Goal: Task Accomplishment & Management: Manage account settings

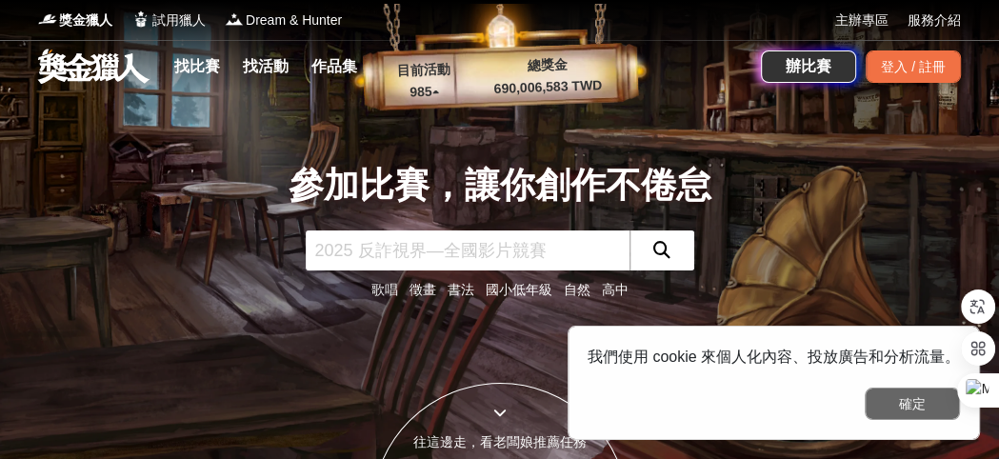
click at [892, 400] on button "確定" at bounding box center [912, 404] width 95 height 32
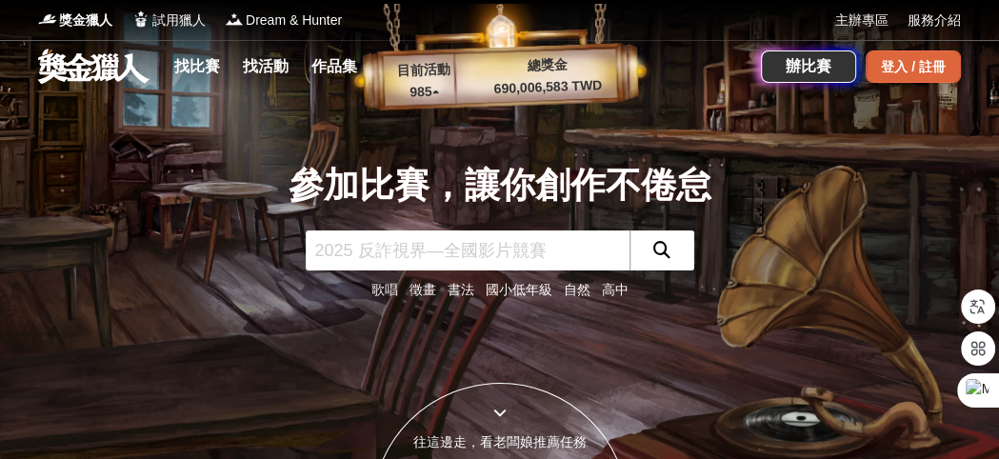
click at [890, 67] on div "登入 / 註冊" at bounding box center [913, 66] width 95 height 32
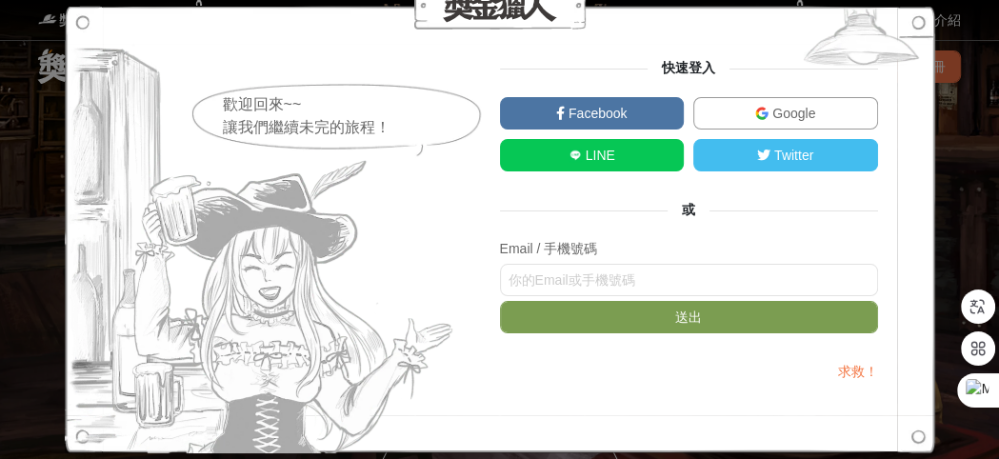
click at [619, 108] on span "Facebook" at bounding box center [596, 113] width 62 height 15
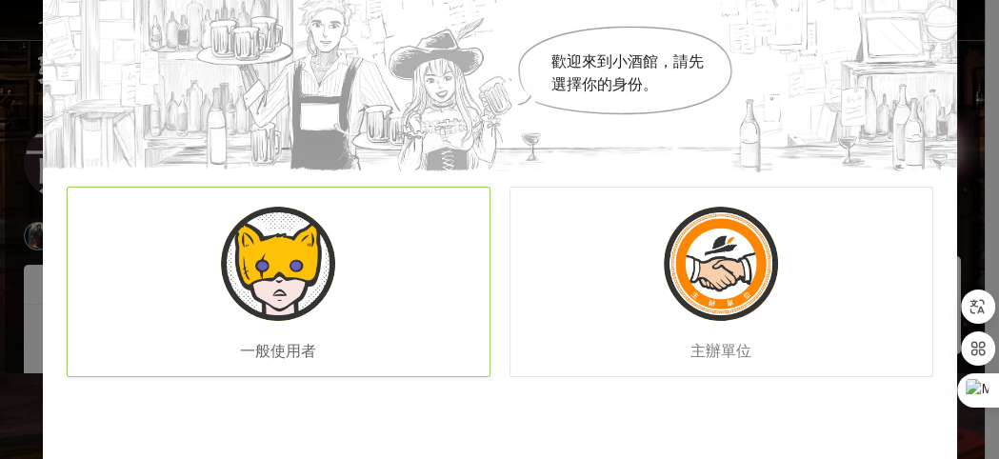
click at [288, 257] on img at bounding box center [278, 264] width 114 height 114
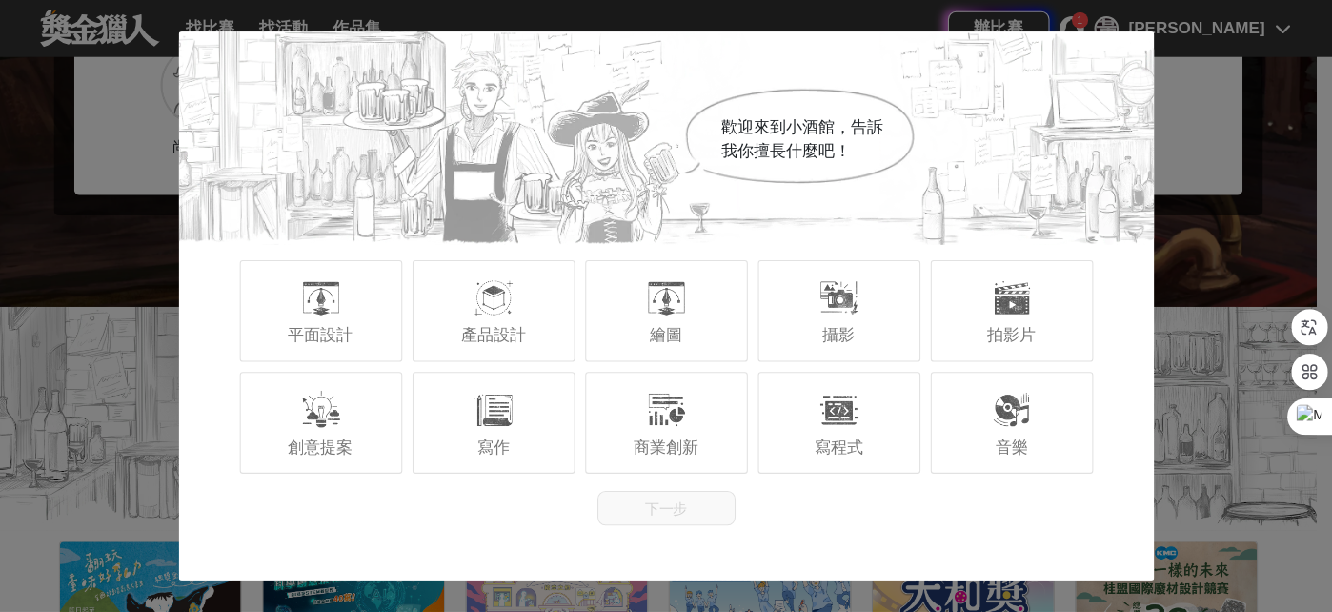
scroll to position [285, 0]
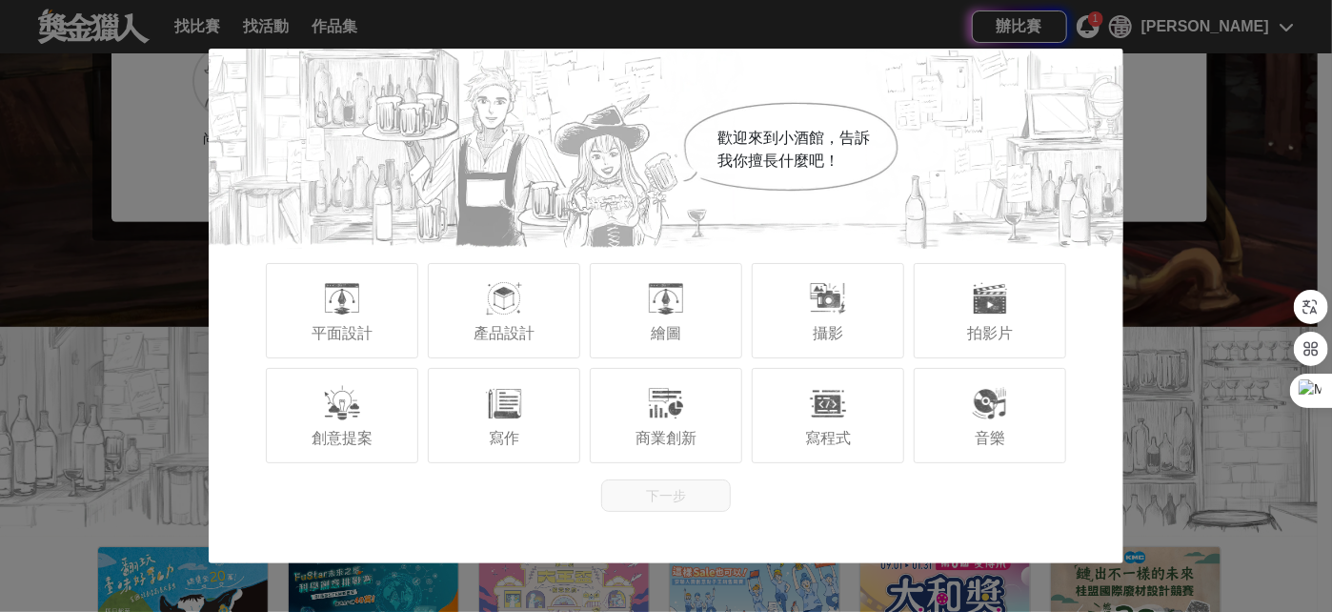
click at [110, 451] on div "歡迎來到小酒館，告訴我你擅長什麼吧！ 平面設計 產品設計 繪圖 攝影 拍影片 創意提案 寫作 商業創新 寫程式 音樂 下一步" at bounding box center [666, 306] width 1332 height 612
click at [354, 415] on div at bounding box center [342, 403] width 38 height 38
click at [705, 458] on button "下一步" at bounding box center [666, 495] width 130 height 32
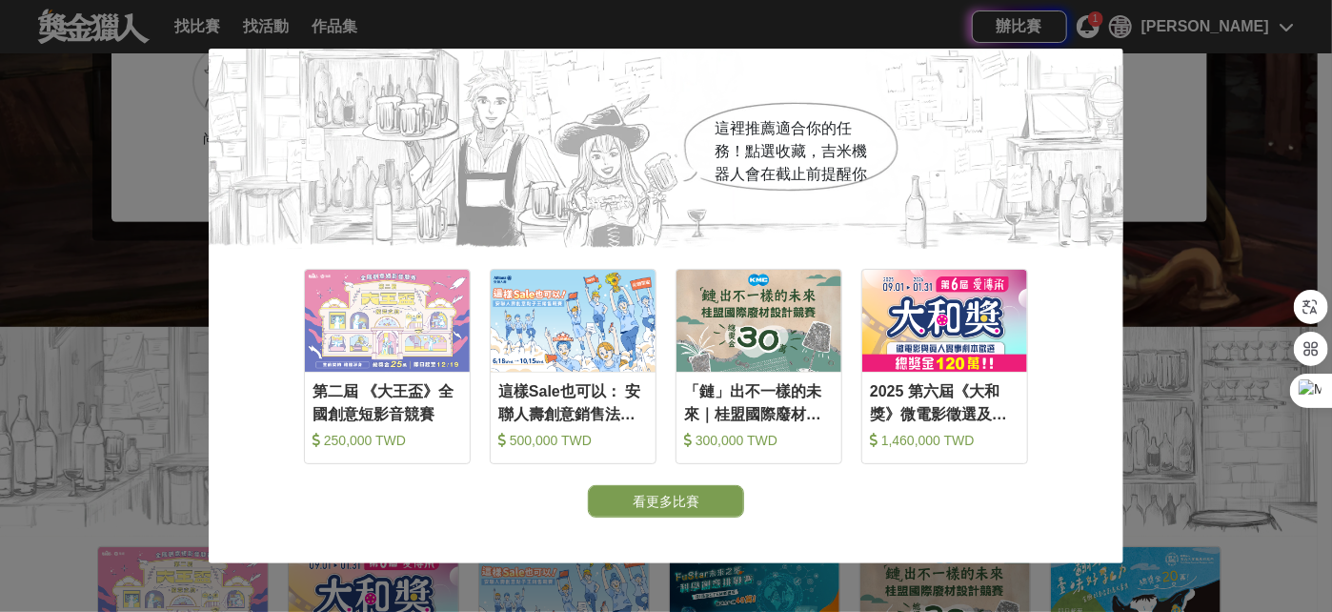
click at [998, 266] on div "這裡推薦適合你的任務！點選收藏，[PERSON_NAME]機器人會在截止前提醒你 收藏 第二屆 《大王盃》全國創意短影音競賽 250,000 TWD 收藏 這…" at bounding box center [666, 306] width 1332 height 612
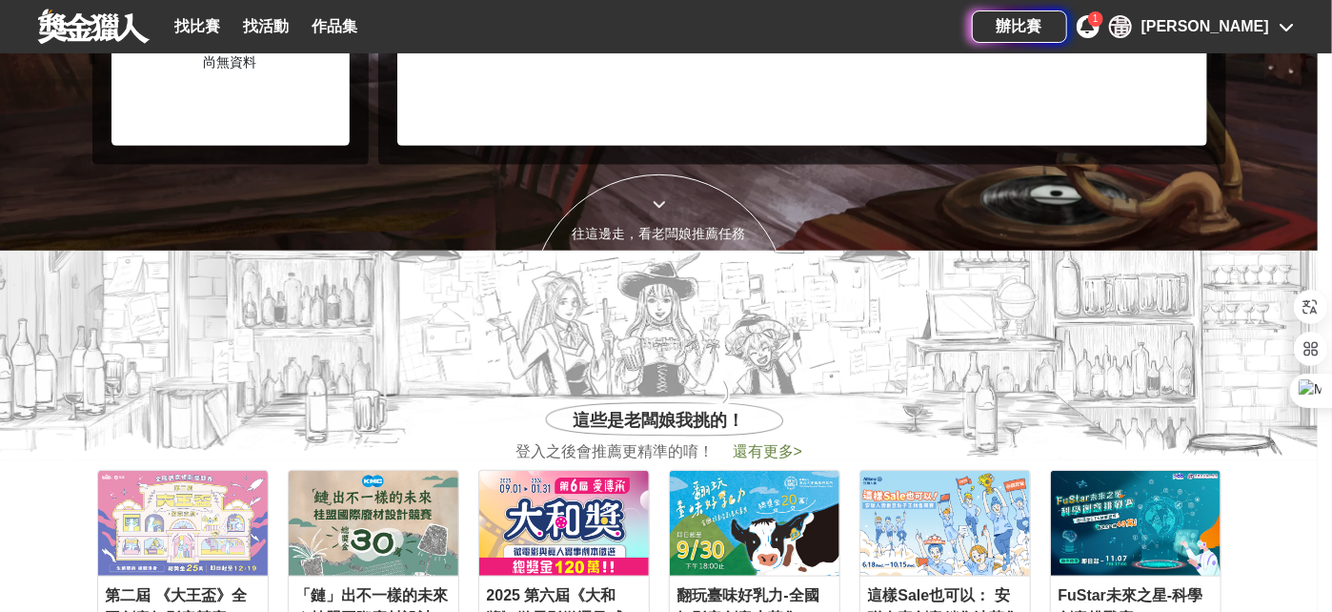
scroll to position [31, 0]
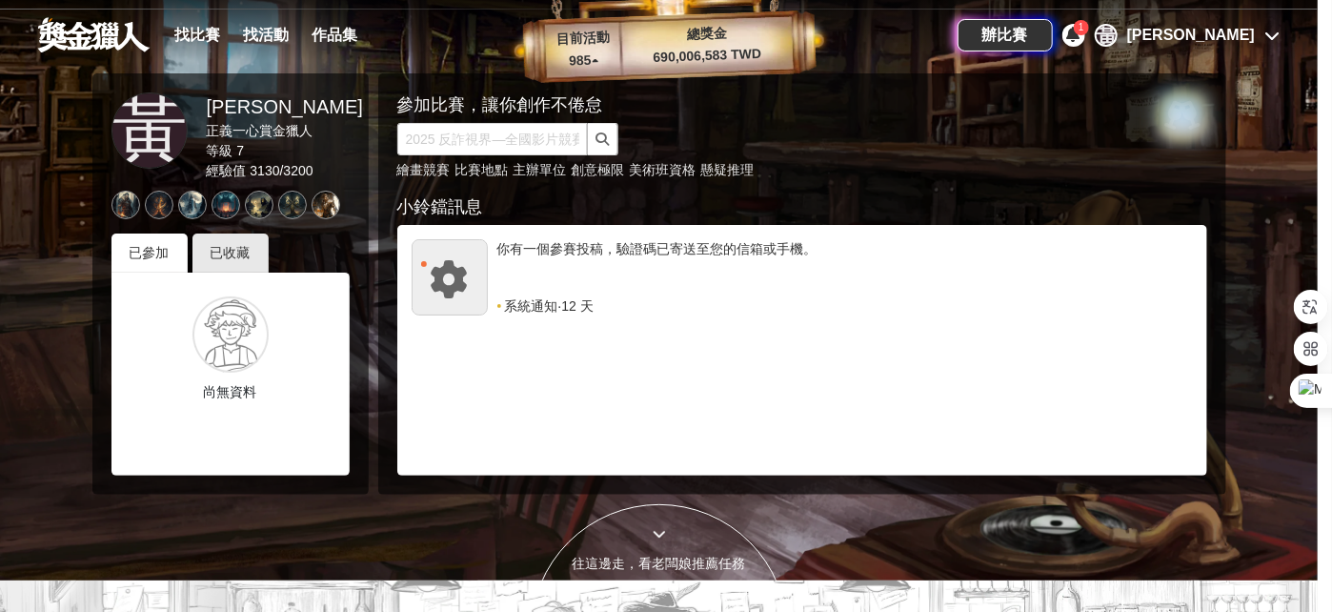
click at [575, 307] on span "12 天" at bounding box center [576, 305] width 31 height 19
click at [143, 246] on div "已參加" at bounding box center [149, 252] width 76 height 39
click at [998, 31] on div "[PERSON_NAME]" at bounding box center [1191, 35] width 128 height 23
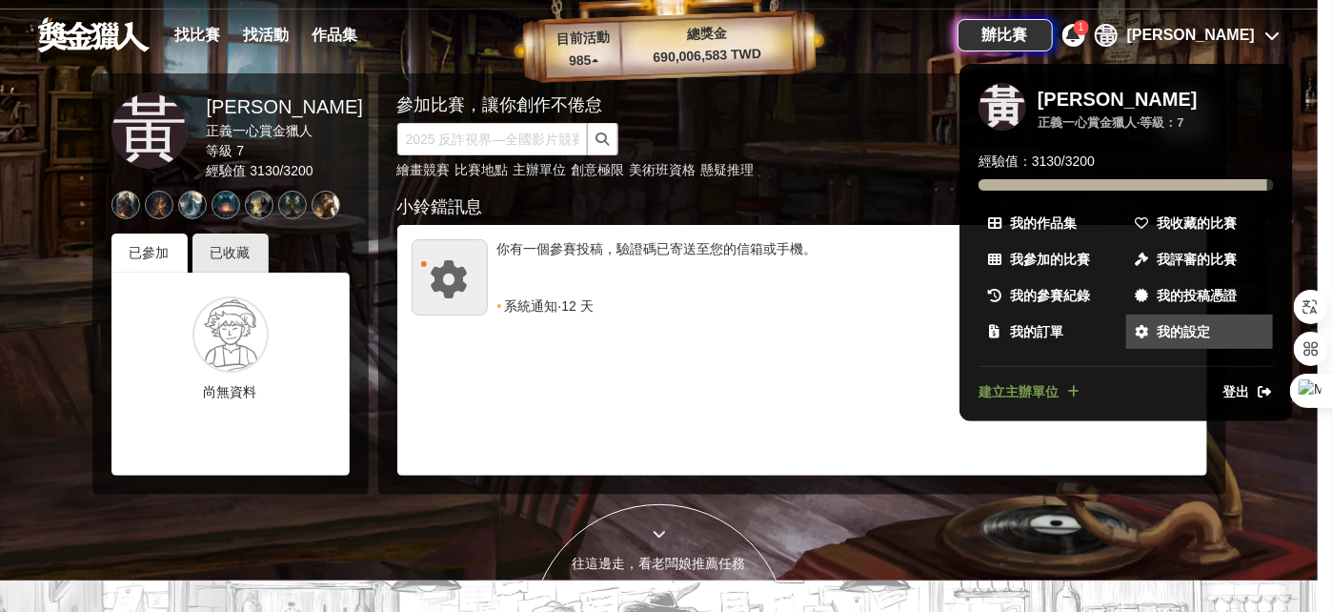
click at [998, 329] on span "我的設定" at bounding box center [1182, 332] width 53 height 20
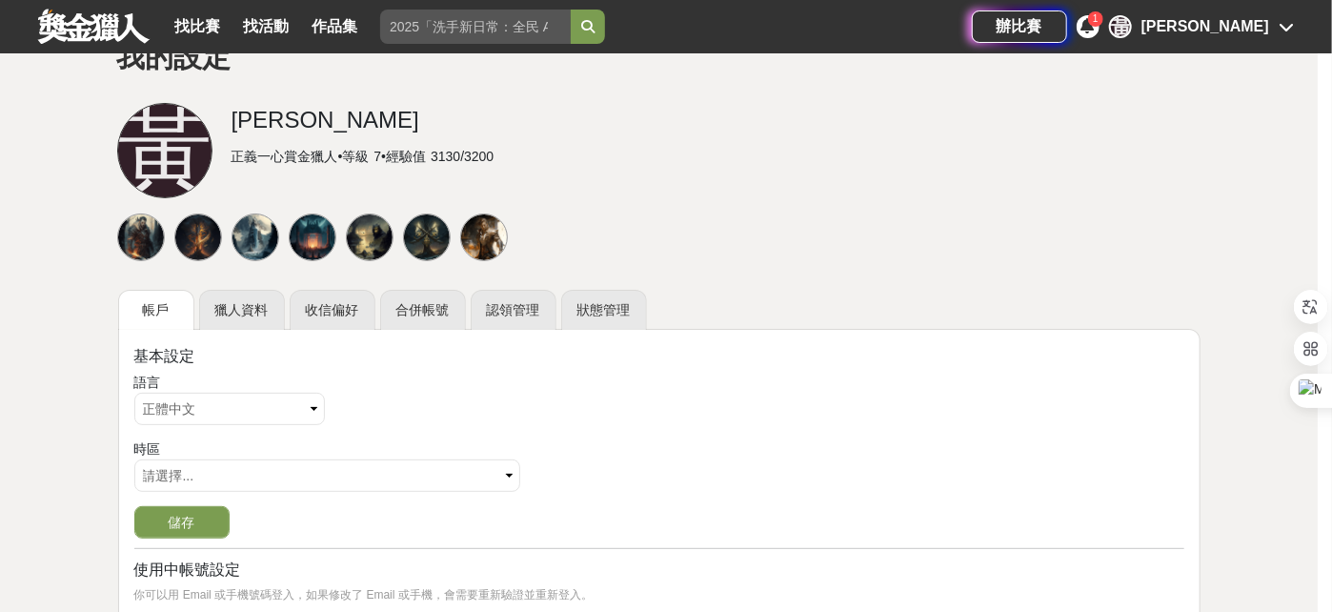
scroll to position [127, 0]
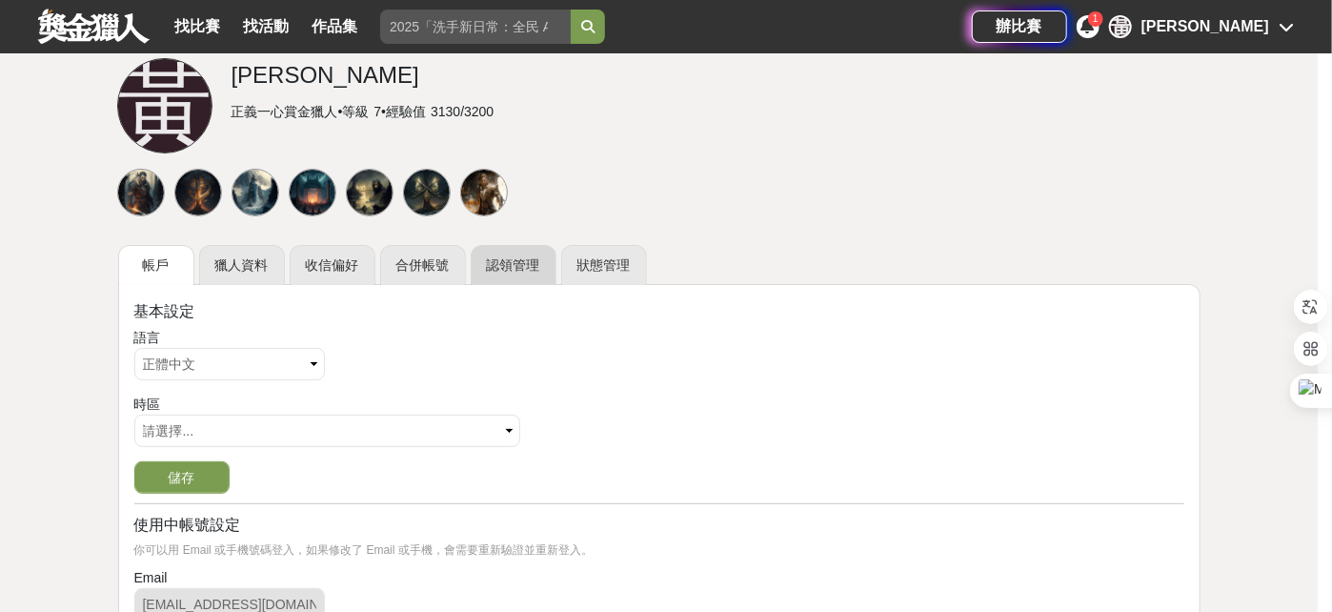
click at [498, 261] on link "認領管理" at bounding box center [514, 265] width 86 height 40
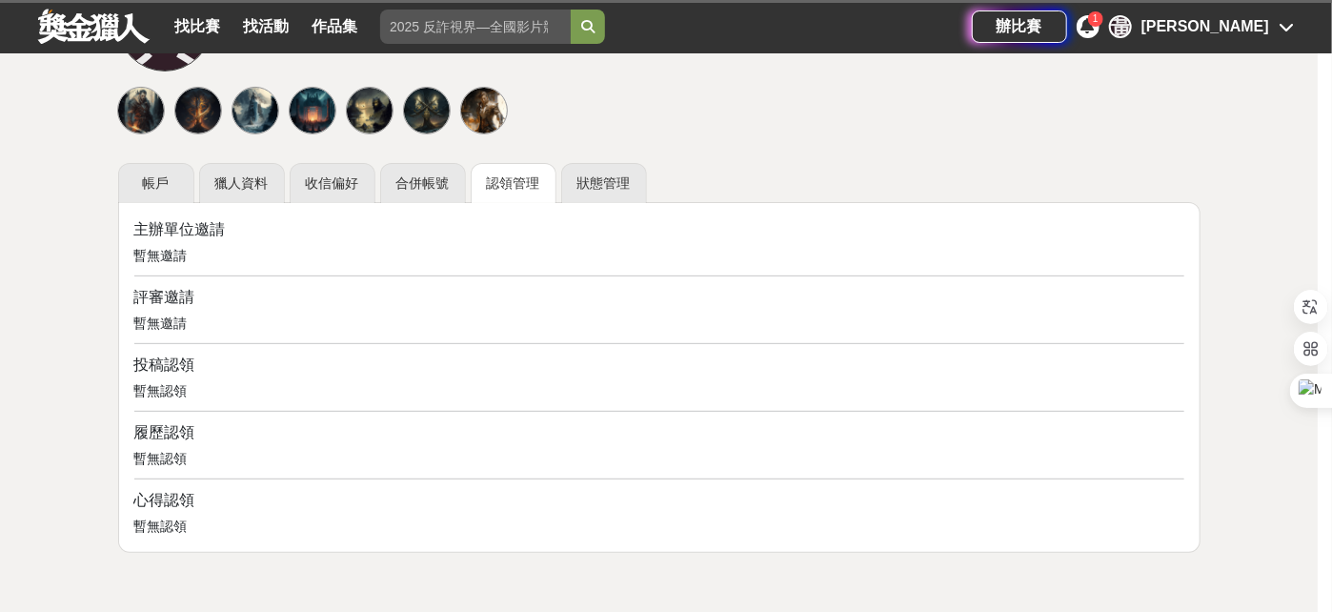
scroll to position [253, 0]
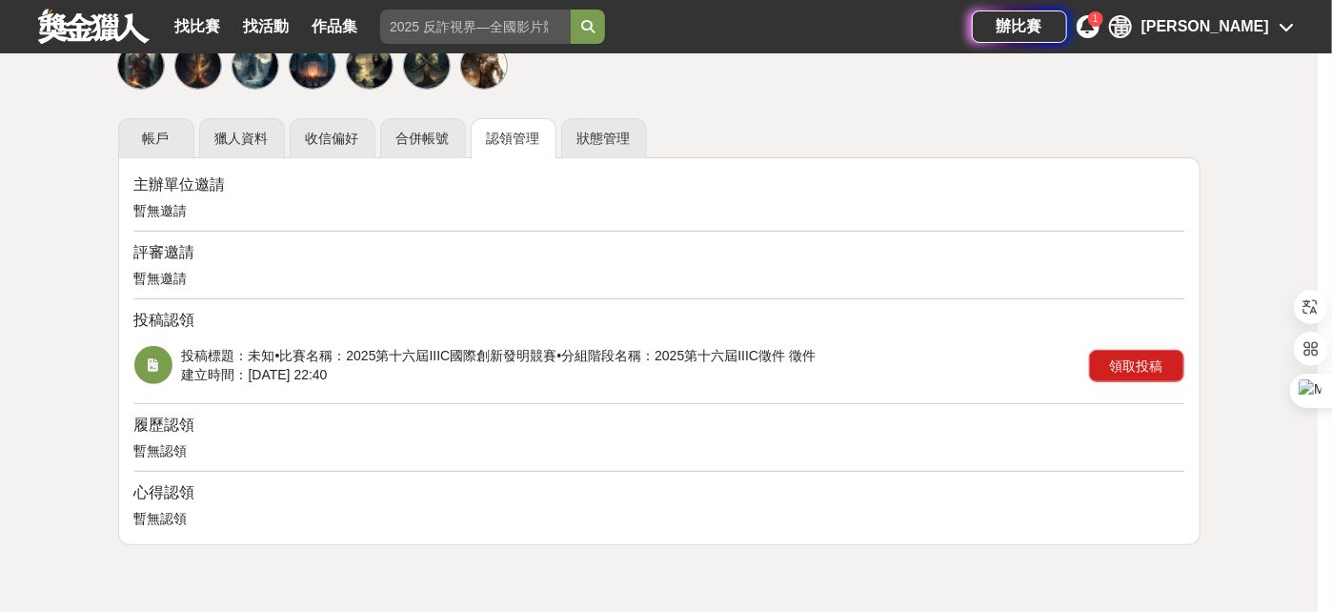
click at [998, 362] on button "領取投稿" at bounding box center [1136, 366] width 95 height 32
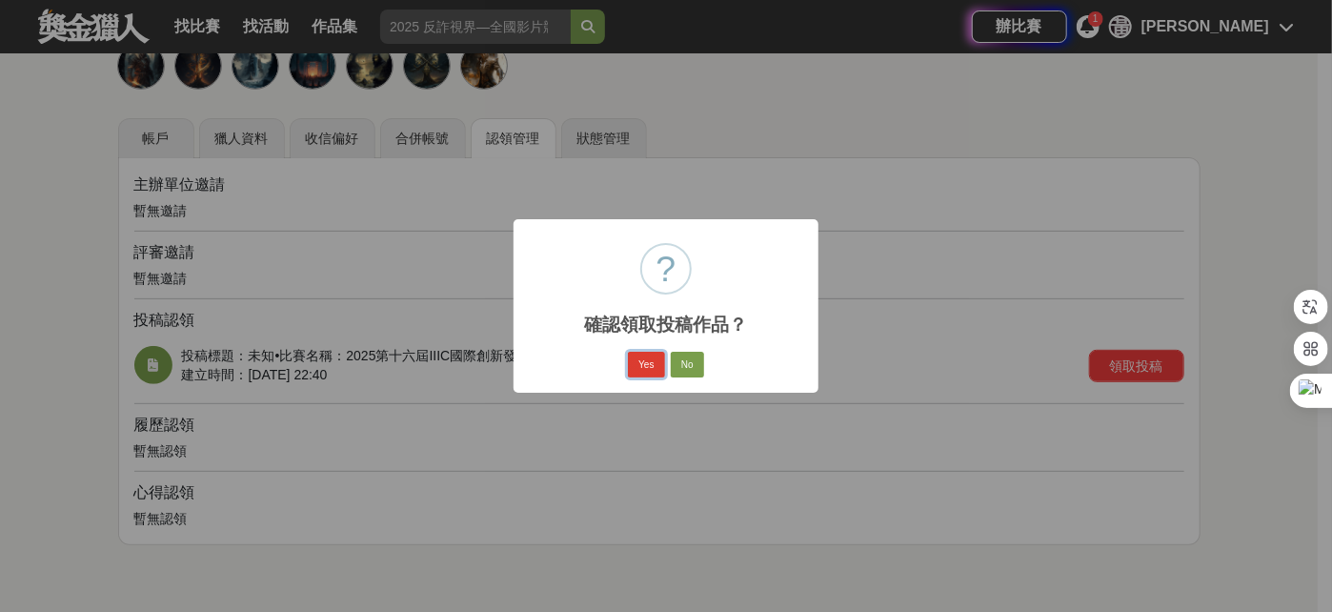
click at [645, 363] on button "Yes" at bounding box center [646, 364] width 36 height 27
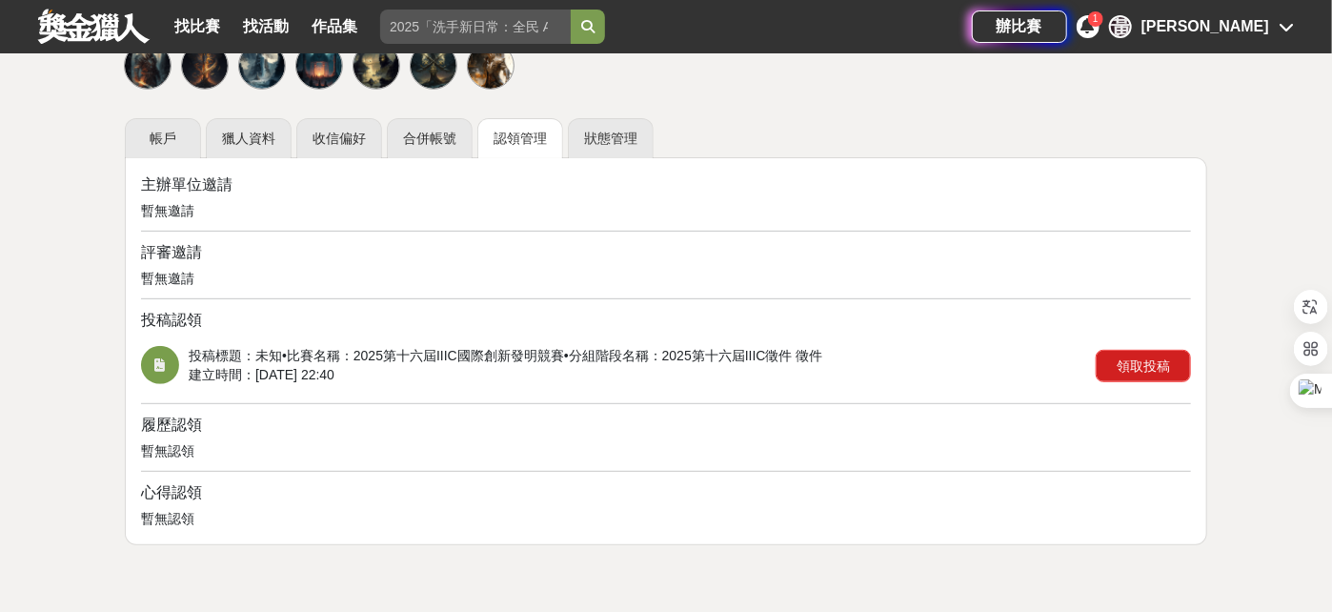
click at [998, 365] on button "領取投稿" at bounding box center [1142, 366] width 95 height 32
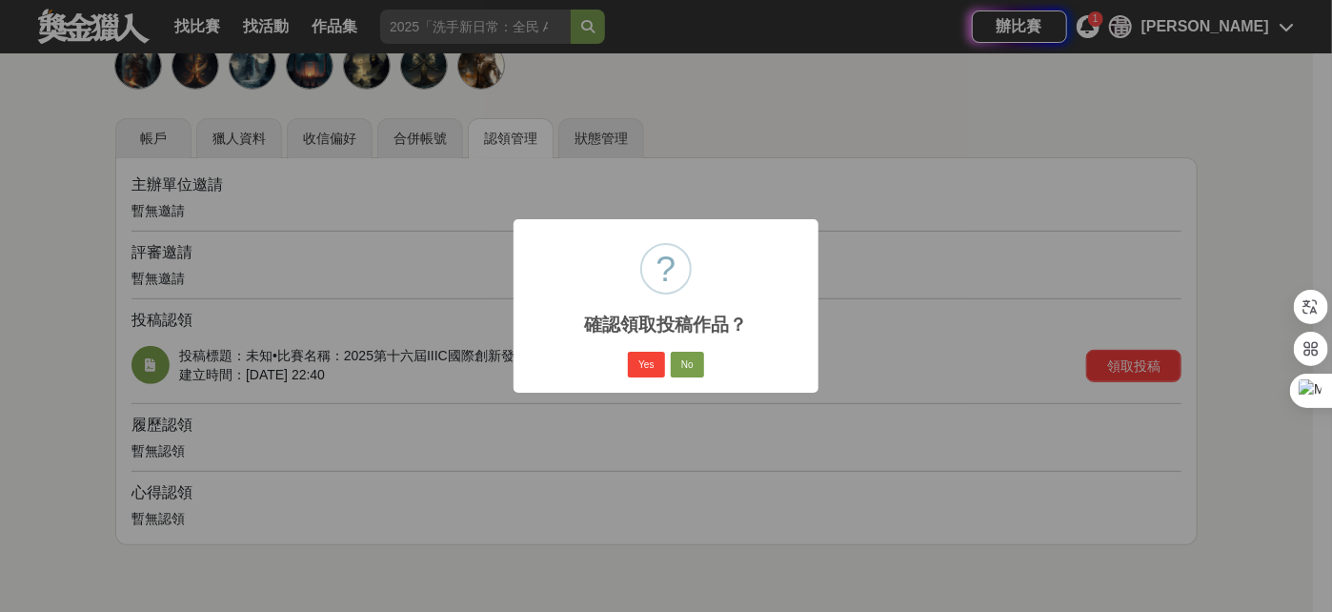
click at [866, 276] on div "× ? 確認領取投稿作品？ Yes No No" at bounding box center [666, 306] width 1332 height 612
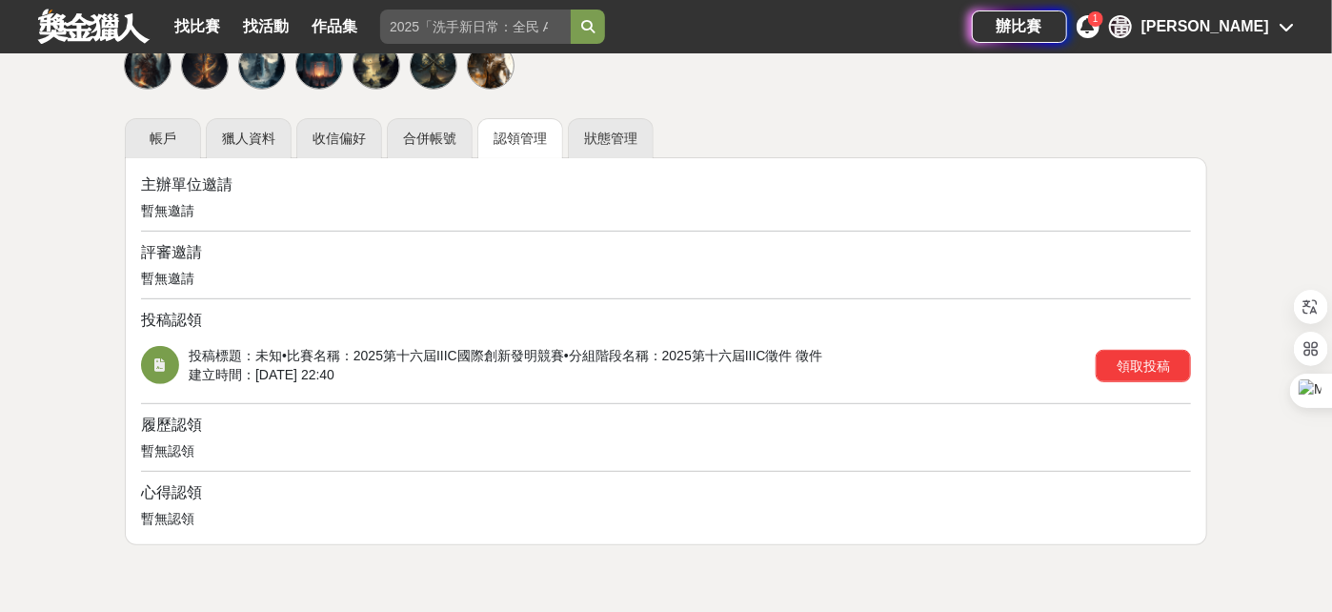
scroll to position [127, 0]
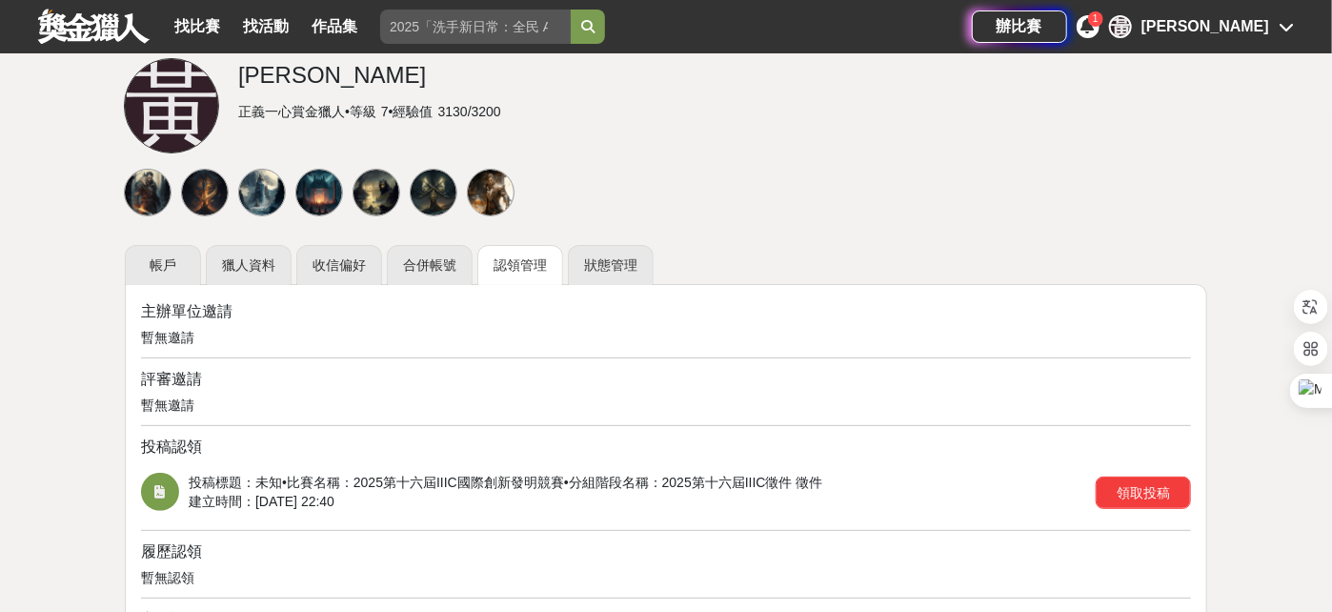
click at [476, 458] on span "比賽名稱： 2025第十六屆IIIC國際創新發明競賽" at bounding box center [425, 481] width 277 height 15
click at [615, 260] on link "狀態管理" at bounding box center [611, 265] width 86 height 40
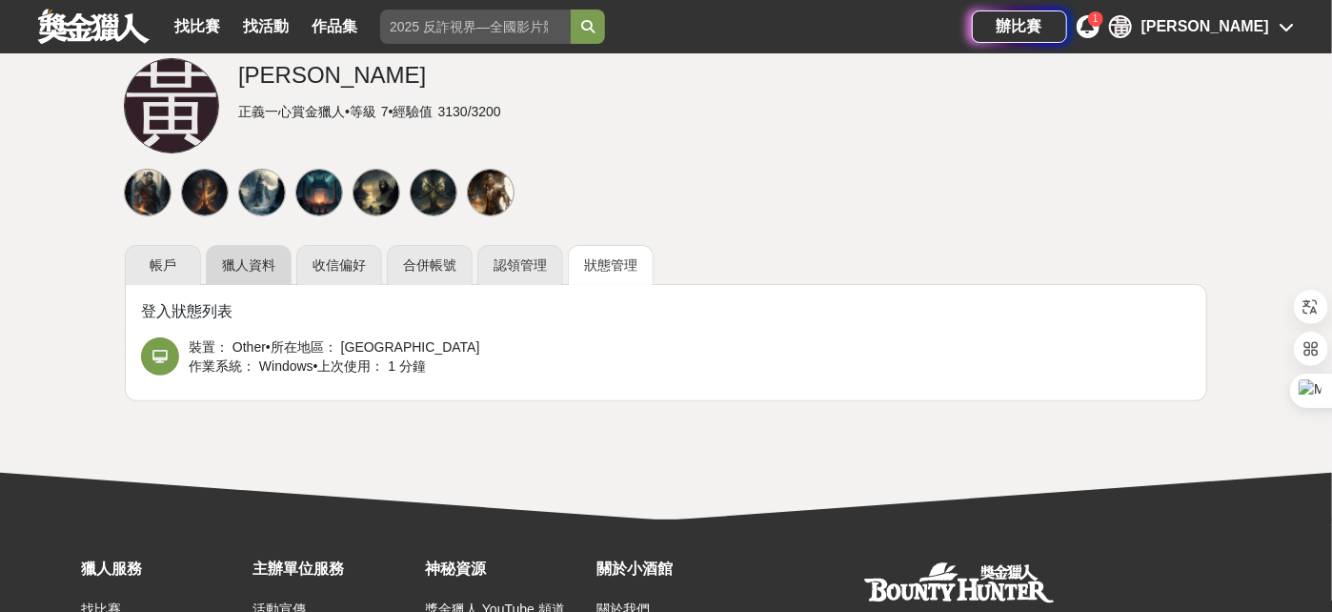
click at [257, 253] on link "獵人資料" at bounding box center [249, 265] width 86 height 40
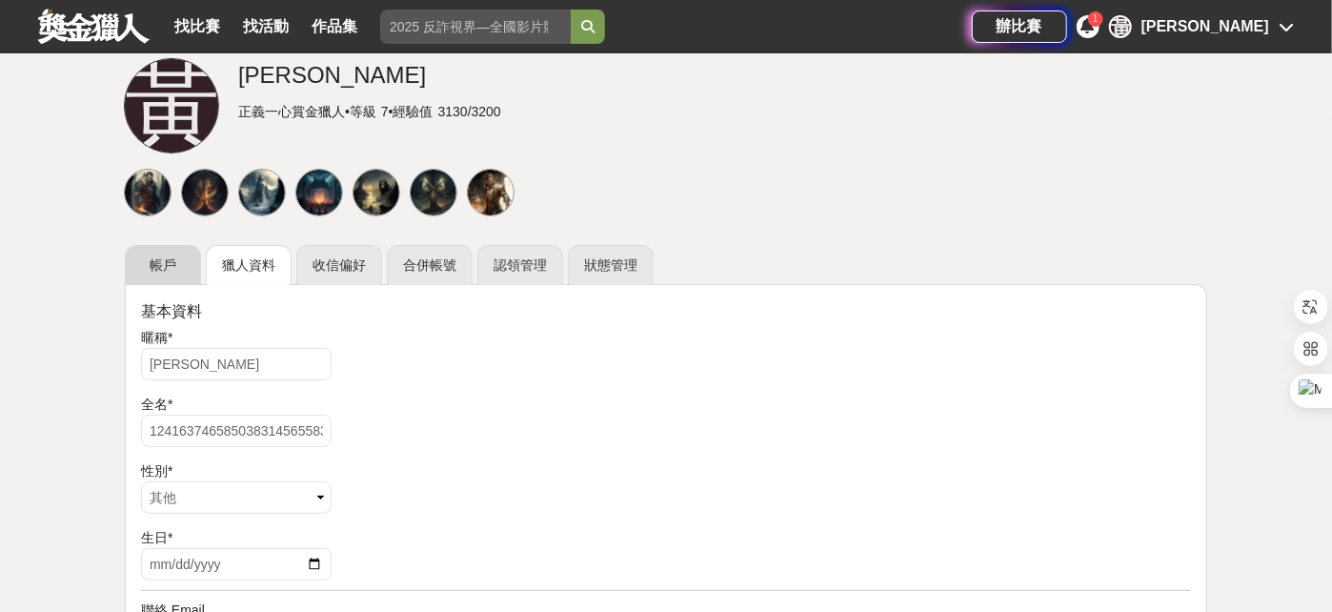
click at [150, 255] on link "帳戶" at bounding box center [163, 265] width 76 height 40
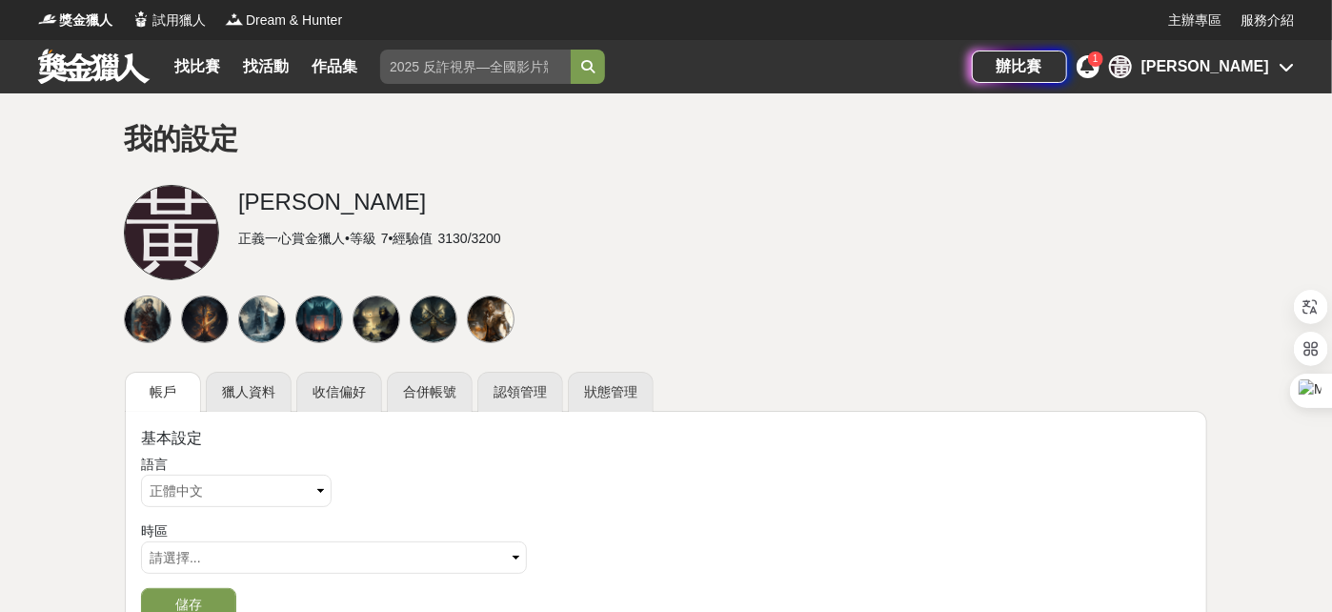
click at [998, 70] on icon at bounding box center [1087, 65] width 13 height 15
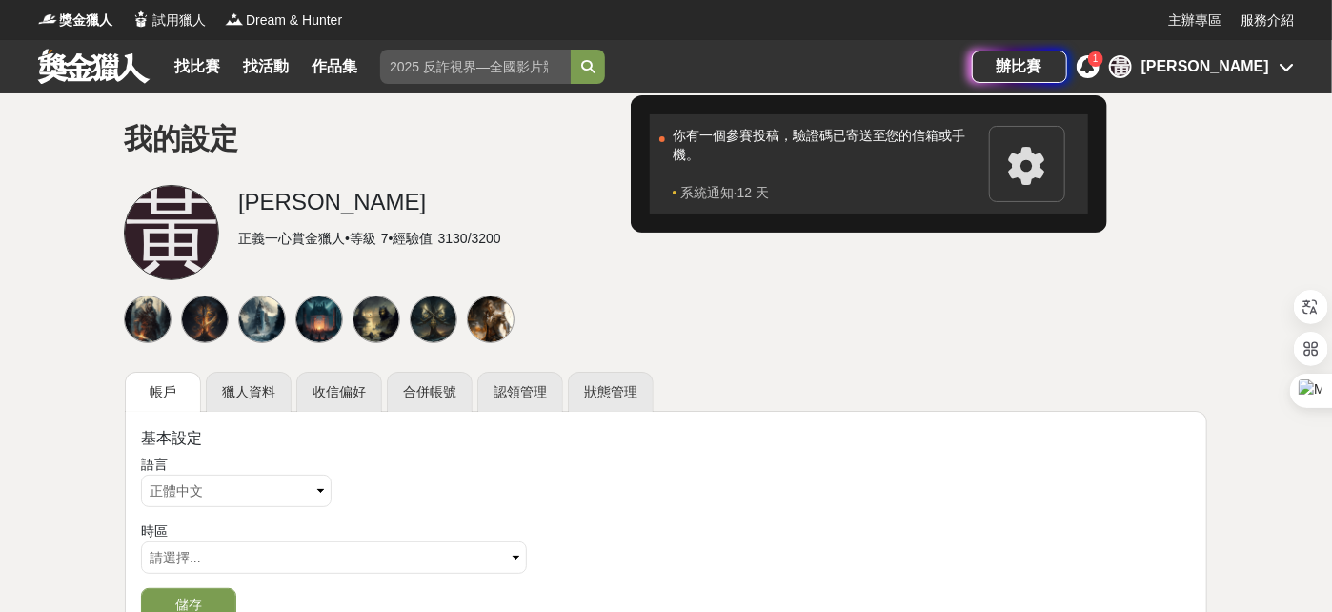
click at [848, 140] on div "你有一個參賽投稿，驗證碼已寄送至您的信箱或手機。" at bounding box center [825, 154] width 307 height 57
click at [998, 160] on icon at bounding box center [1027, 166] width 38 height 38
click at [998, 170] on icon at bounding box center [1027, 166] width 38 height 38
click at [998, 169] on icon at bounding box center [1027, 166] width 38 height 38
click at [842, 141] on div "你有一個參賽投稿，驗證碼已寄送至您的信箱或手機。" at bounding box center [825, 154] width 307 height 57
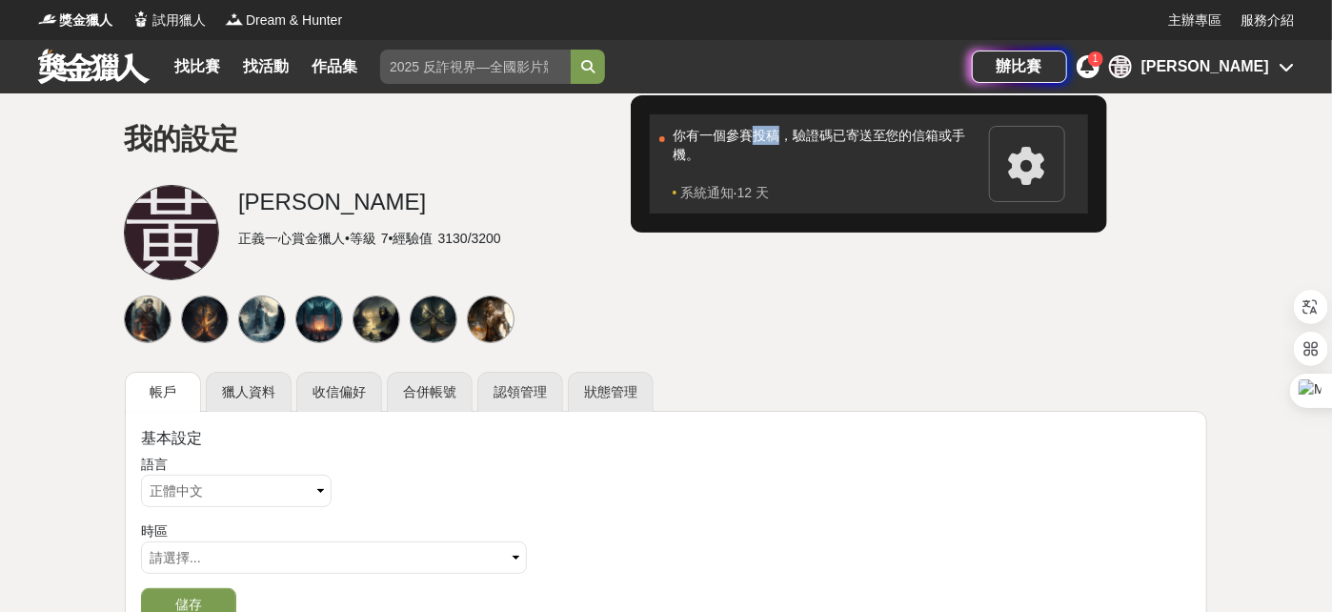
click at [842, 141] on div "你有一個參賽投稿，驗證碼已寄送至您的信箱或手機。" at bounding box center [825, 154] width 307 height 57
click at [998, 164] on icon at bounding box center [1027, 166] width 38 height 38
click at [998, 165] on icon at bounding box center [1027, 166] width 38 height 38
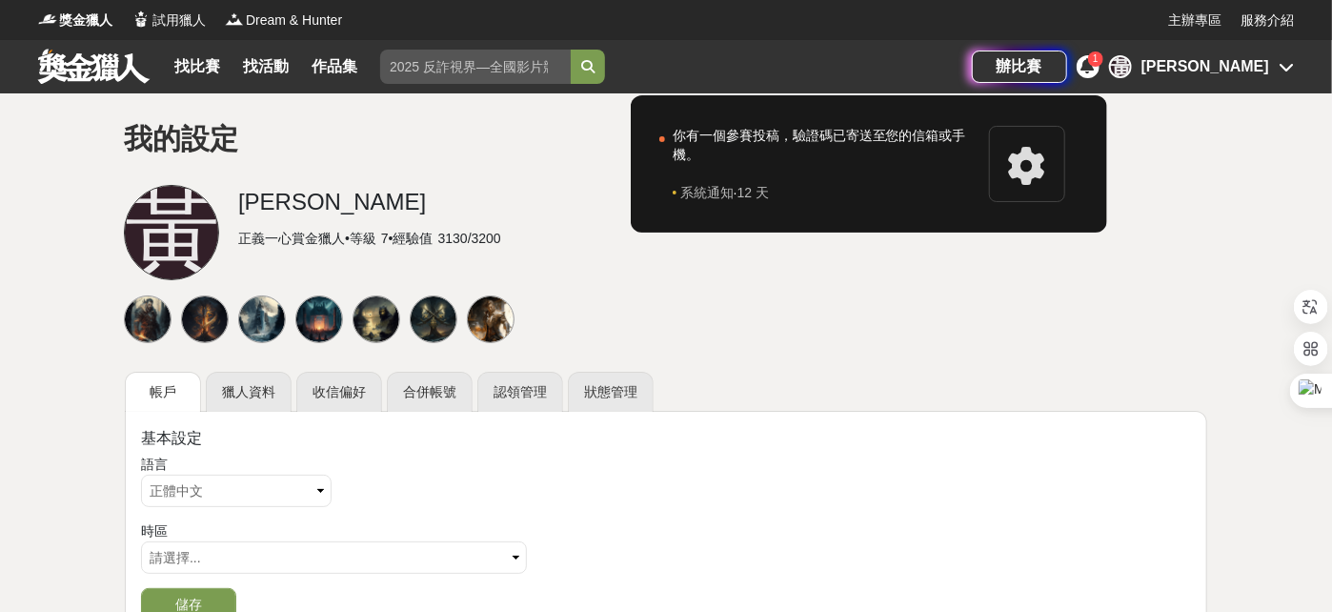
click at [998, 58] on div at bounding box center [666, 306] width 1332 height 612
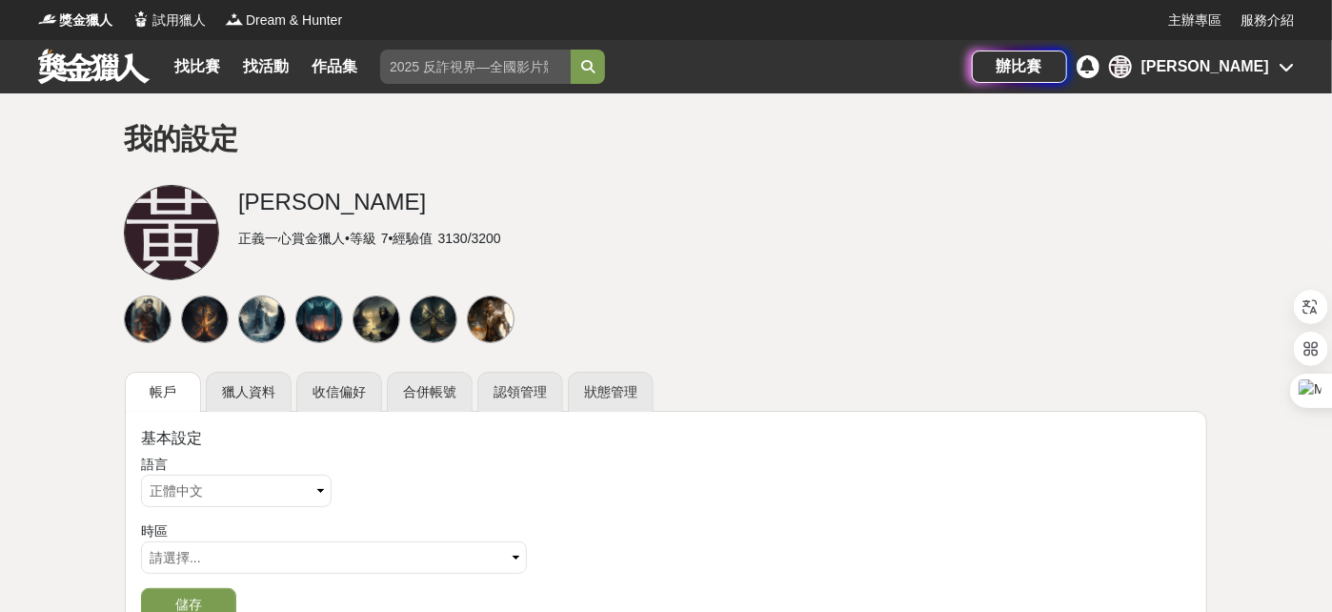
click at [998, 63] on div "[PERSON_NAME]" at bounding box center [1201, 66] width 185 height 23
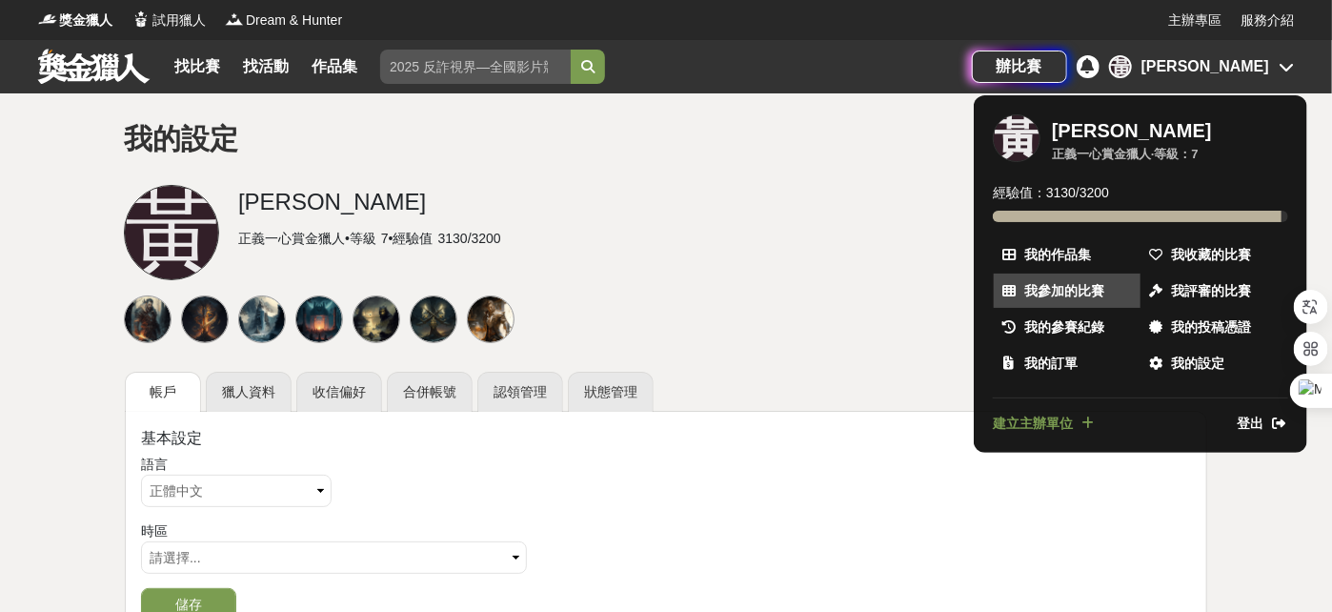
click at [998, 289] on span "我參加的比賽" at bounding box center [1064, 291] width 80 height 20
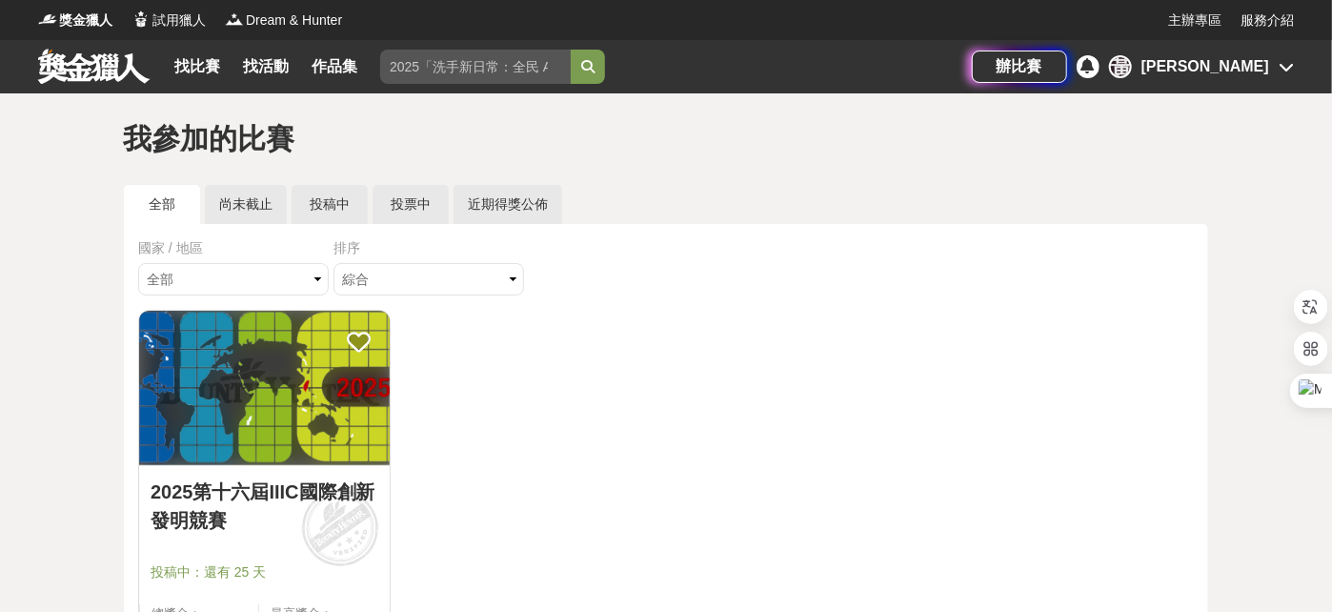
click at [229, 371] on img at bounding box center [264, 388] width 251 height 154
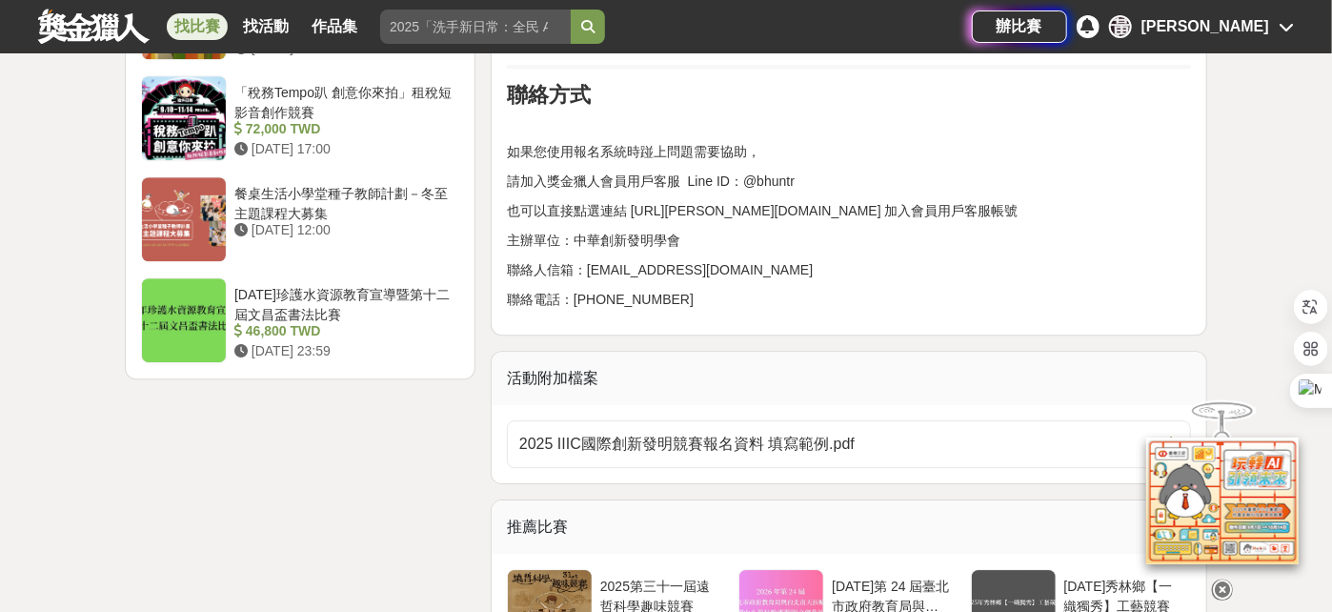
scroll to position [2413, 0]
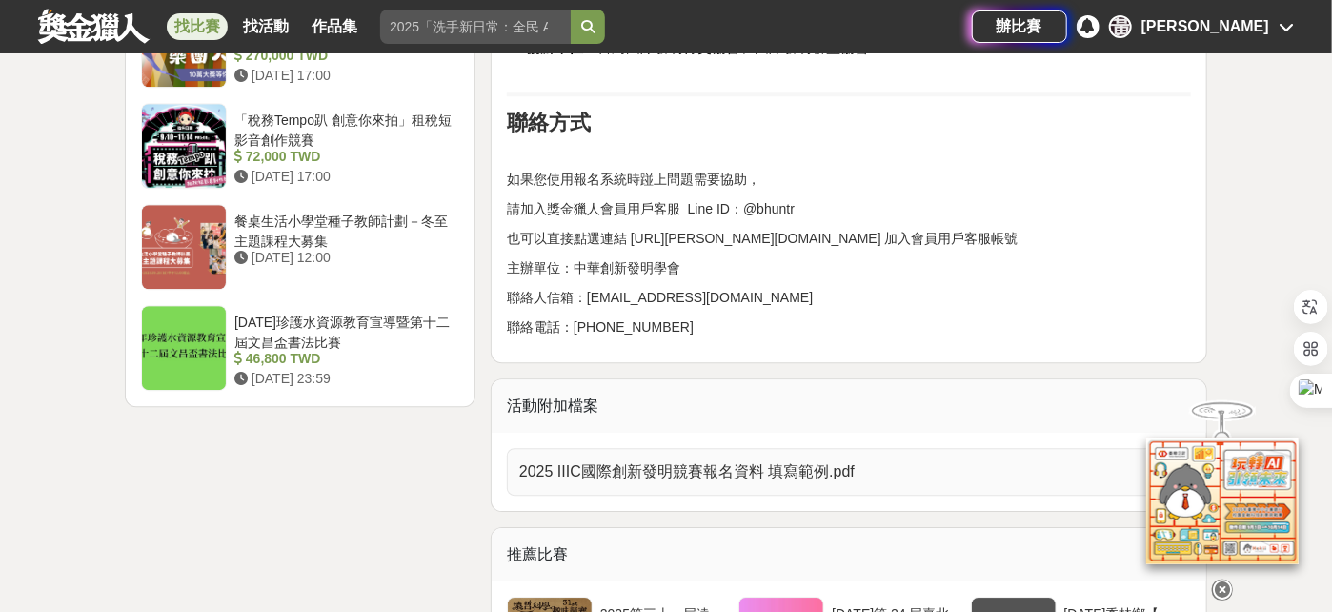
click at [726, 458] on span "2025 IIIC國際創新發明競賽報名資料 填寫範例.pdf" at bounding box center [837, 471] width 636 height 23
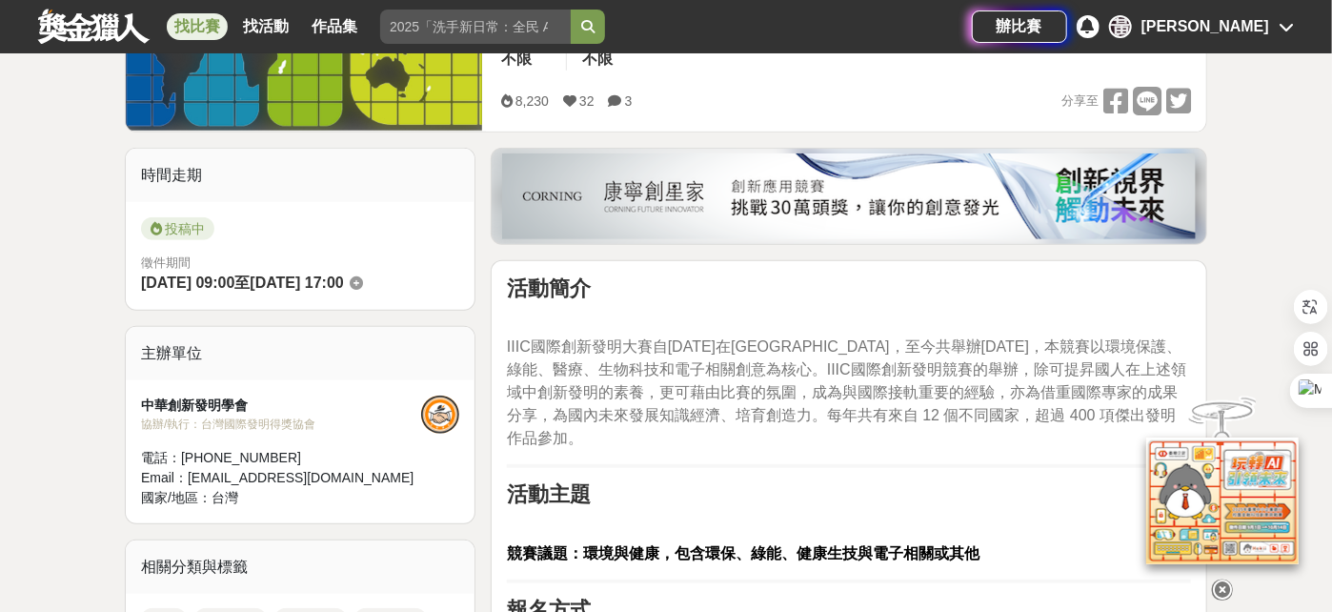
scroll to position [0, 0]
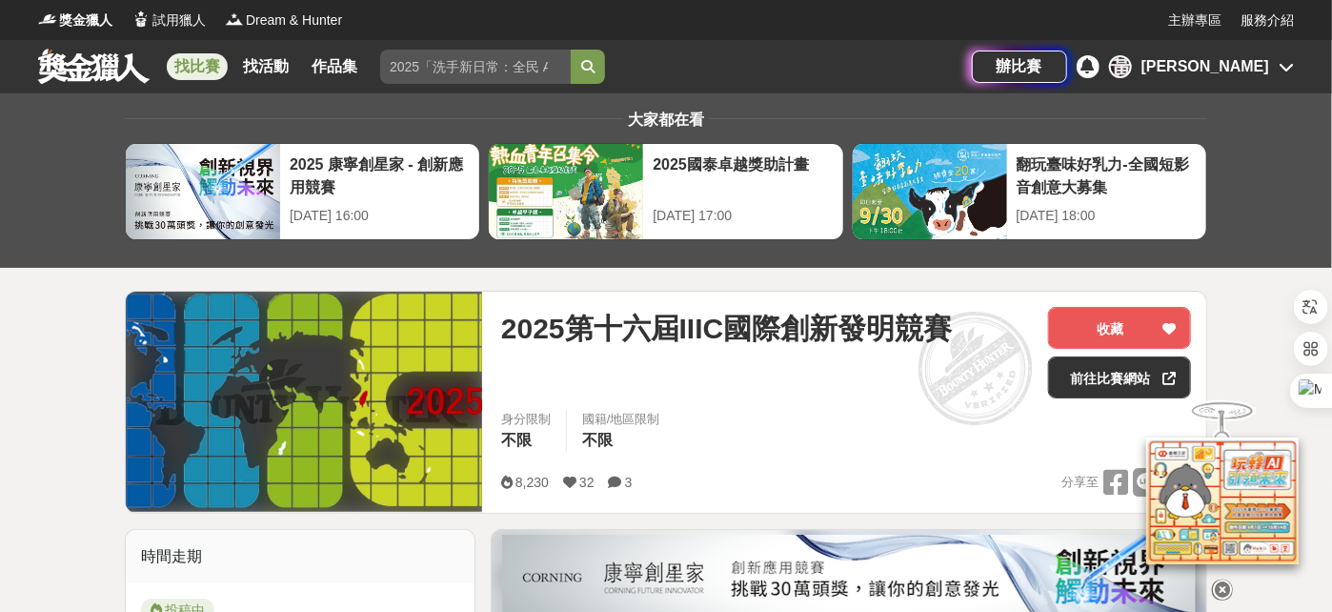
click at [998, 63] on icon at bounding box center [1087, 65] width 13 height 15
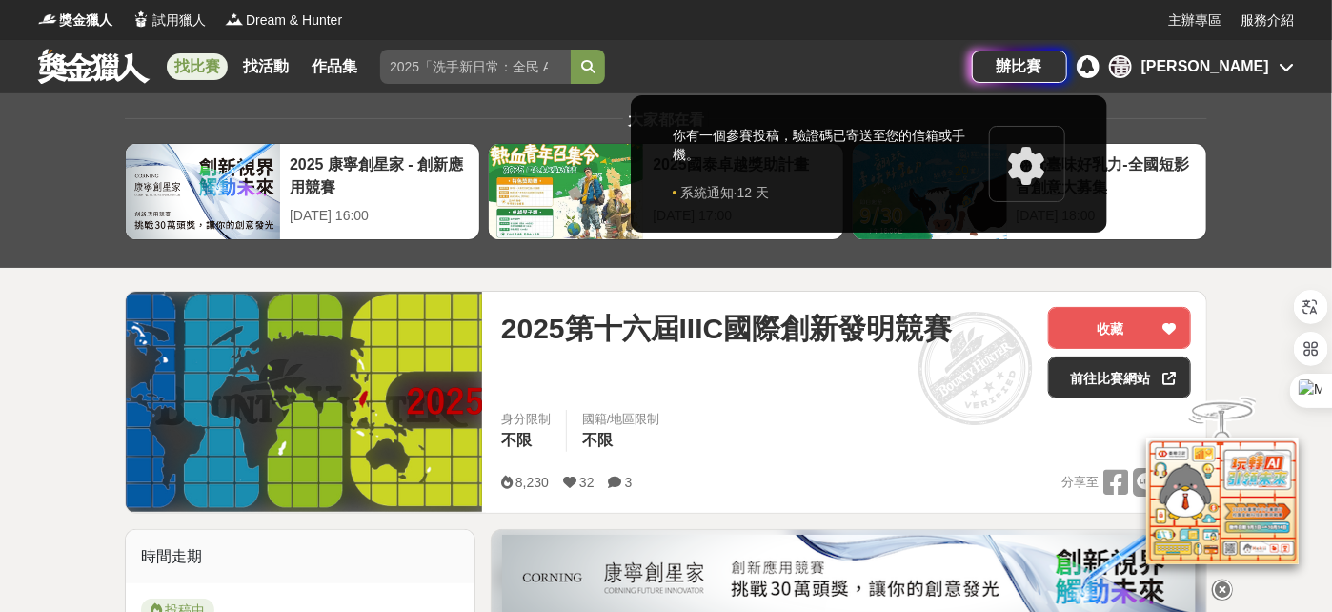
click at [998, 61] on div at bounding box center [666, 306] width 1332 height 612
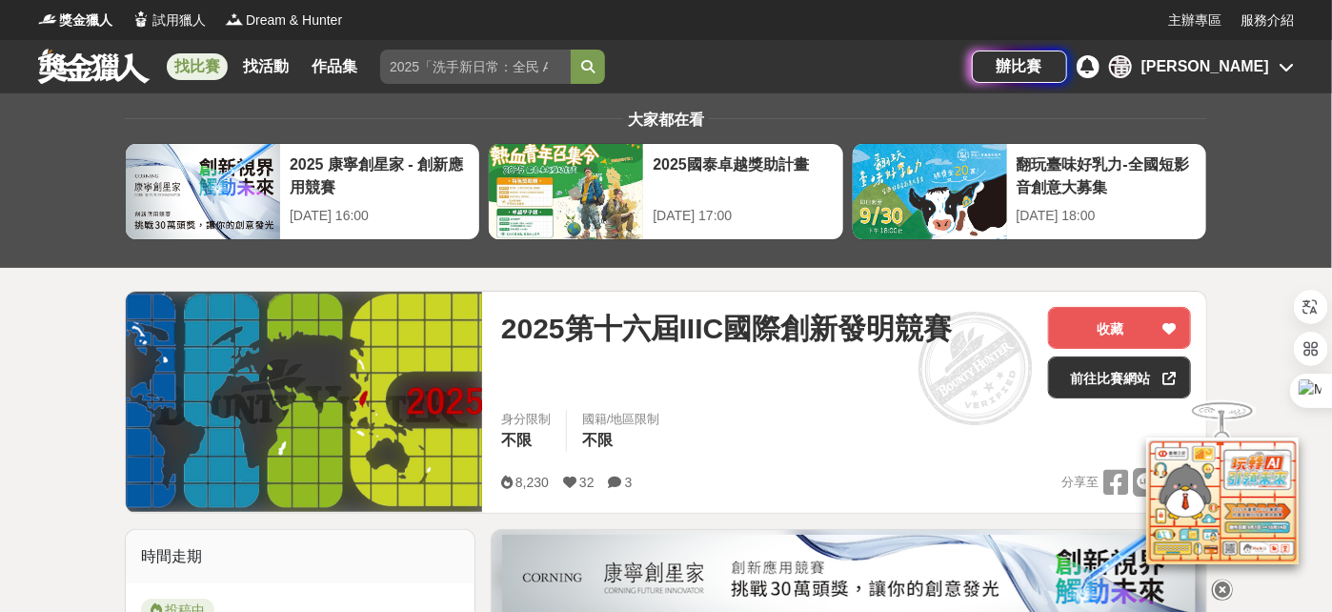
click at [998, 65] on div "[PERSON_NAME]" at bounding box center [1205, 66] width 128 height 23
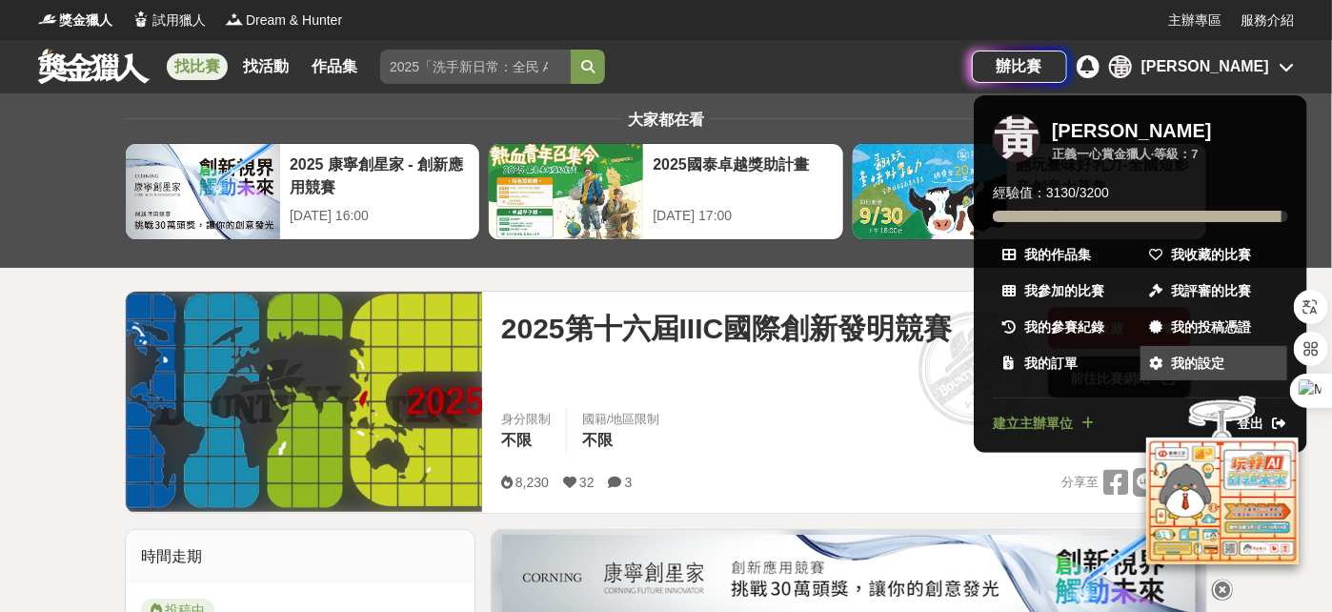
click at [998, 356] on span "我的設定" at bounding box center [1197, 363] width 53 height 20
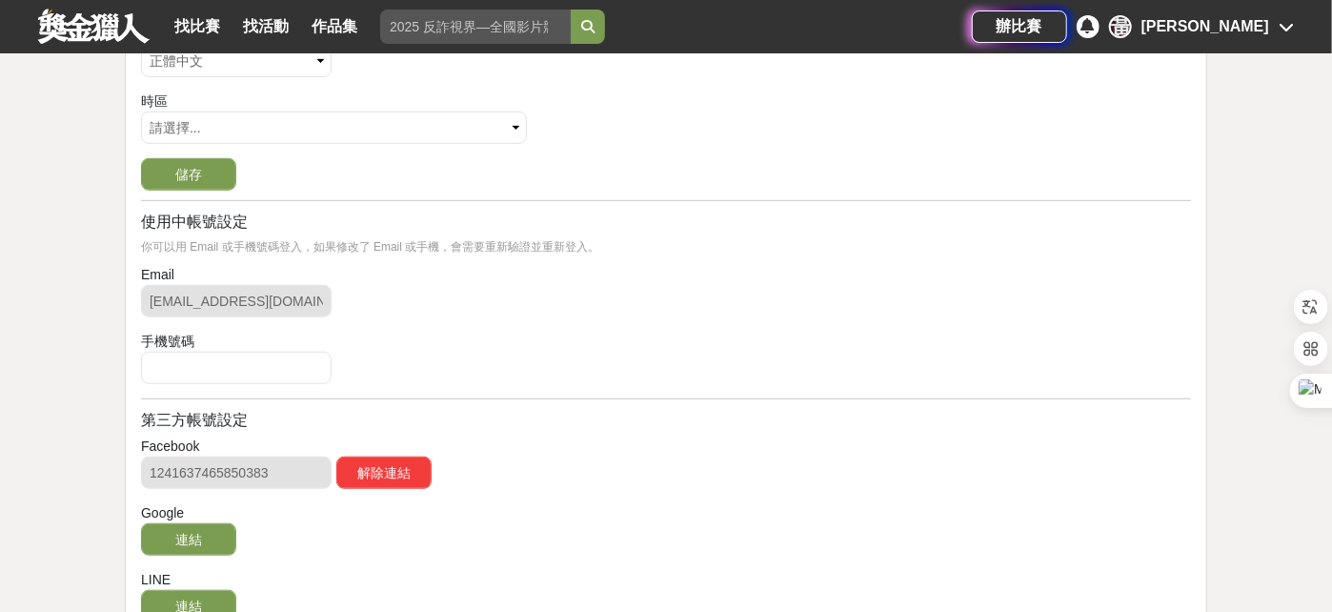
scroll to position [49, 0]
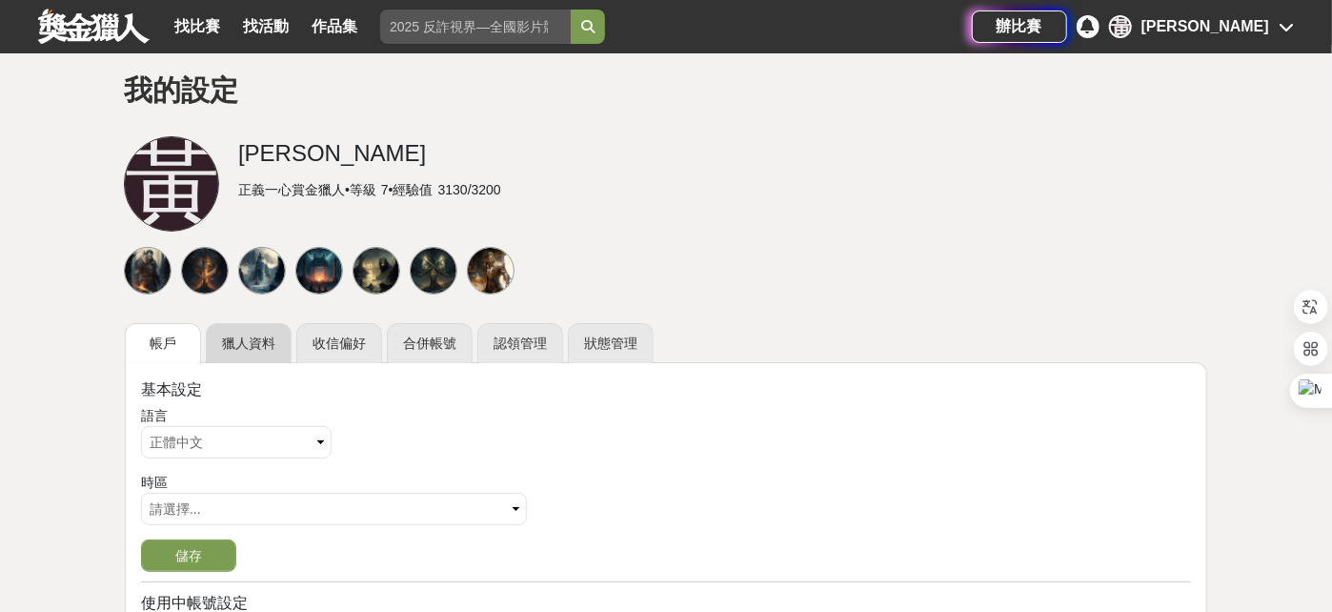
click at [248, 343] on link "獵人資料" at bounding box center [249, 343] width 86 height 40
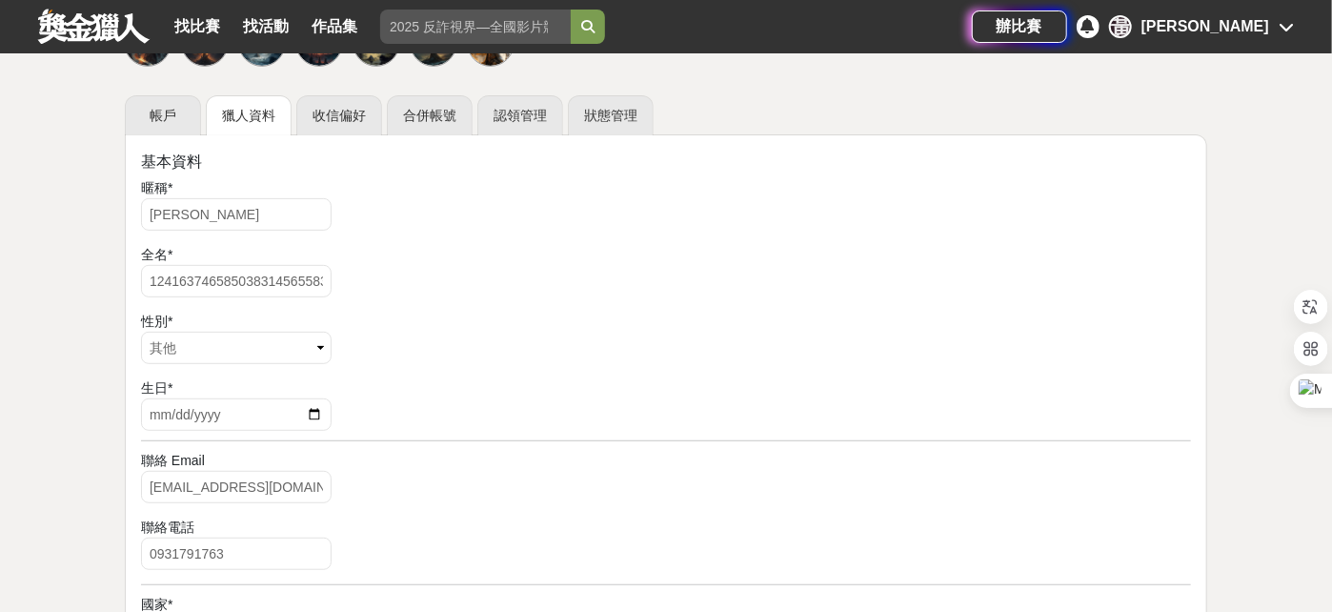
scroll to position [267, 0]
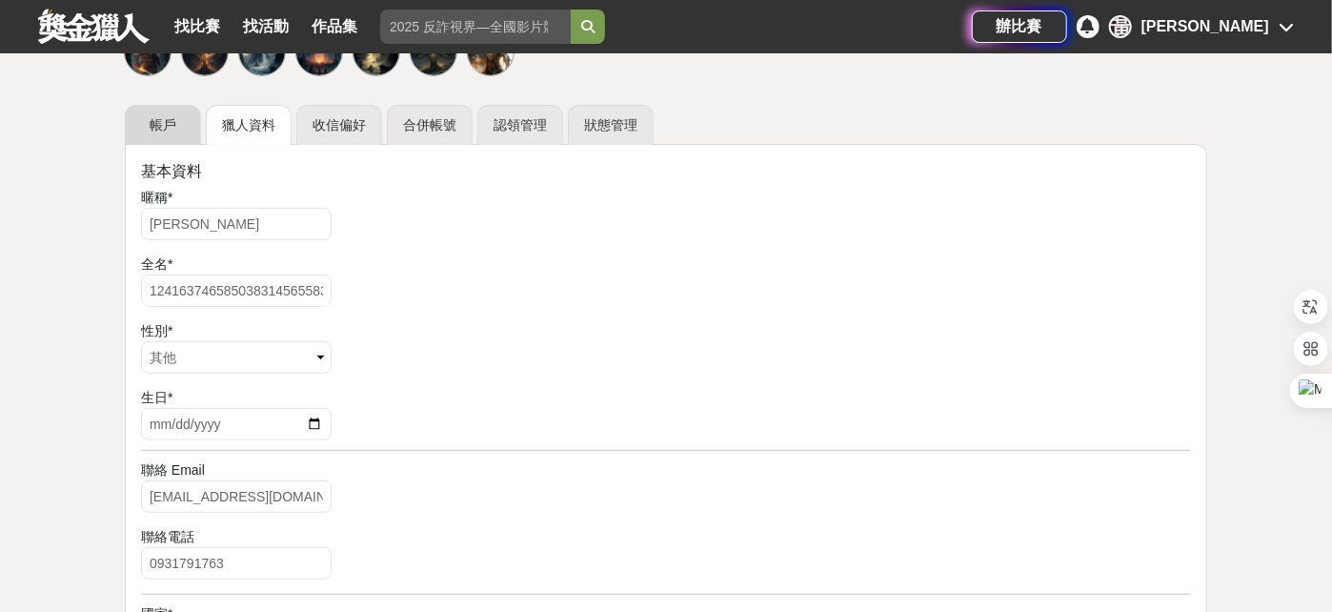
click at [145, 126] on link "帳戶" at bounding box center [163, 125] width 76 height 40
